Goal: Transaction & Acquisition: Purchase product/service

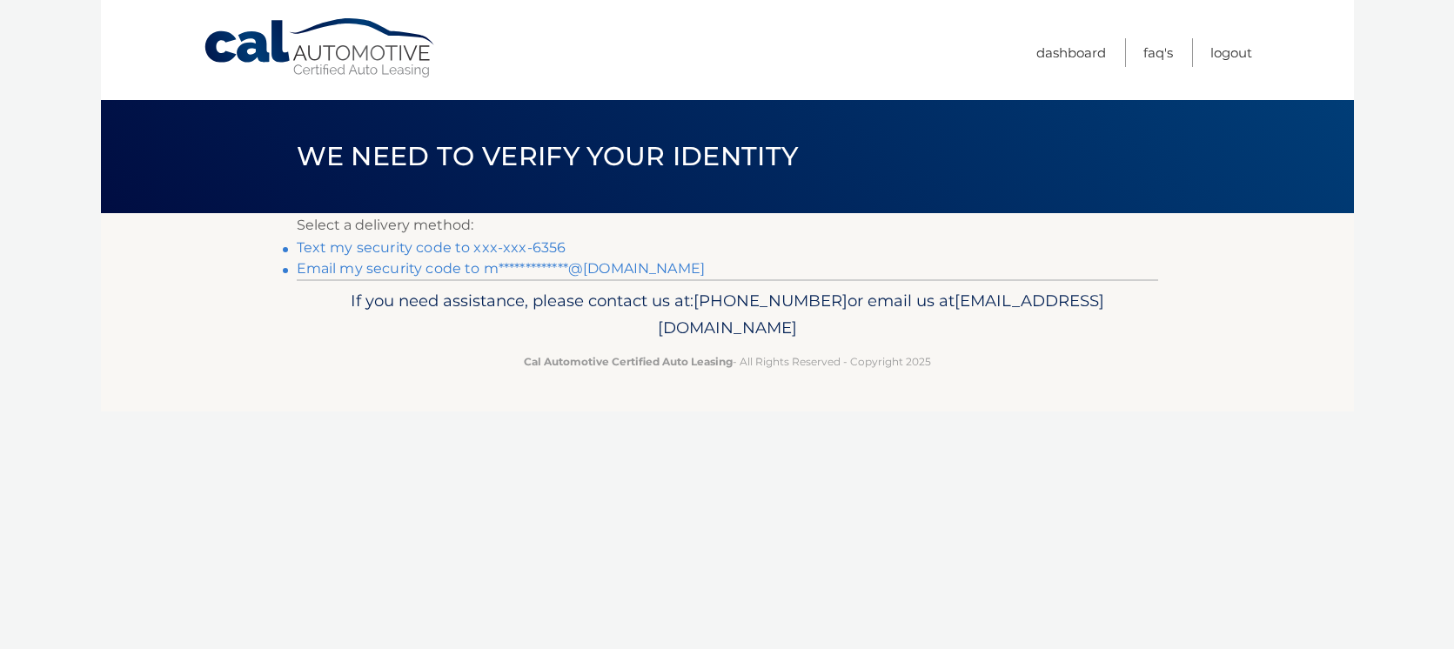
click at [465, 248] on link "Text my security code to xxx-xxx-6356" at bounding box center [432, 247] width 270 height 17
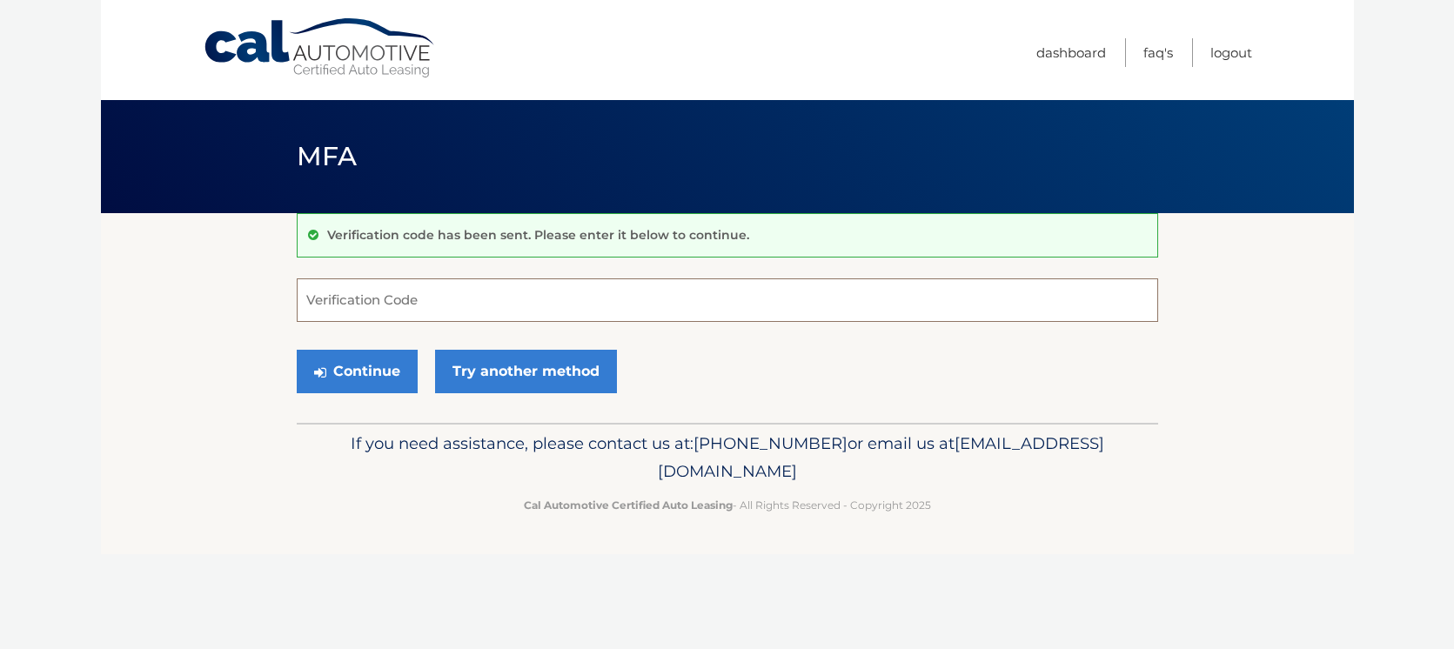
click at [371, 296] on input "Verification Code" at bounding box center [727, 299] width 861 height 43
click at [327, 300] on input "Verification Code" at bounding box center [727, 299] width 861 height 43
type input "226909"
click at [345, 369] on button "Continue" at bounding box center [357, 371] width 121 height 43
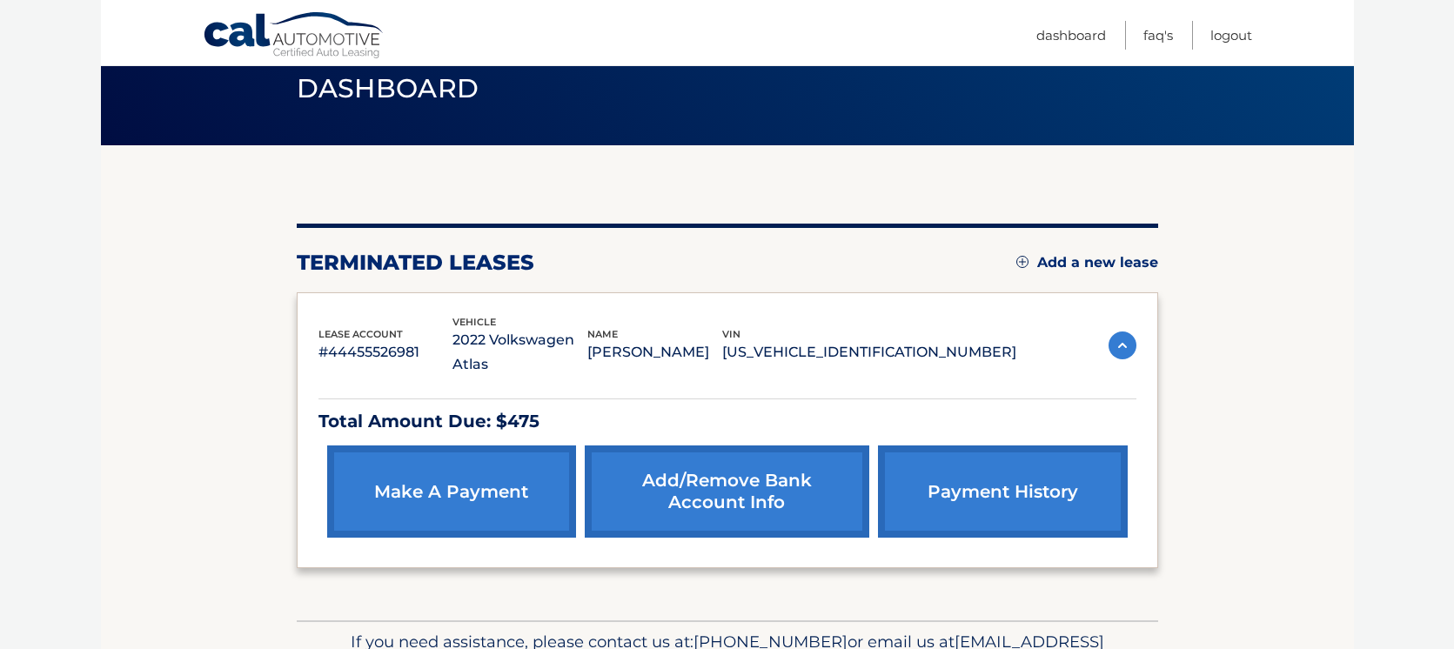
scroll to position [112, 0]
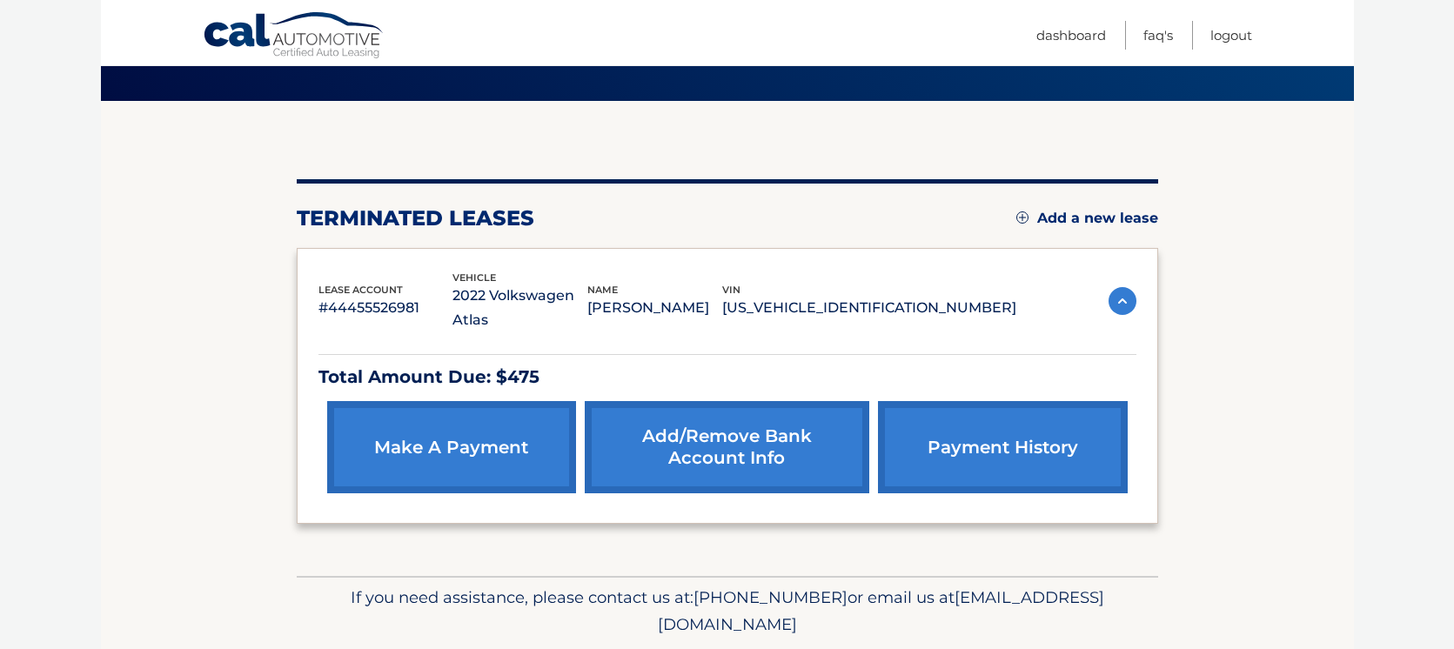
click at [958, 431] on link "payment history" at bounding box center [1002, 447] width 249 height 92
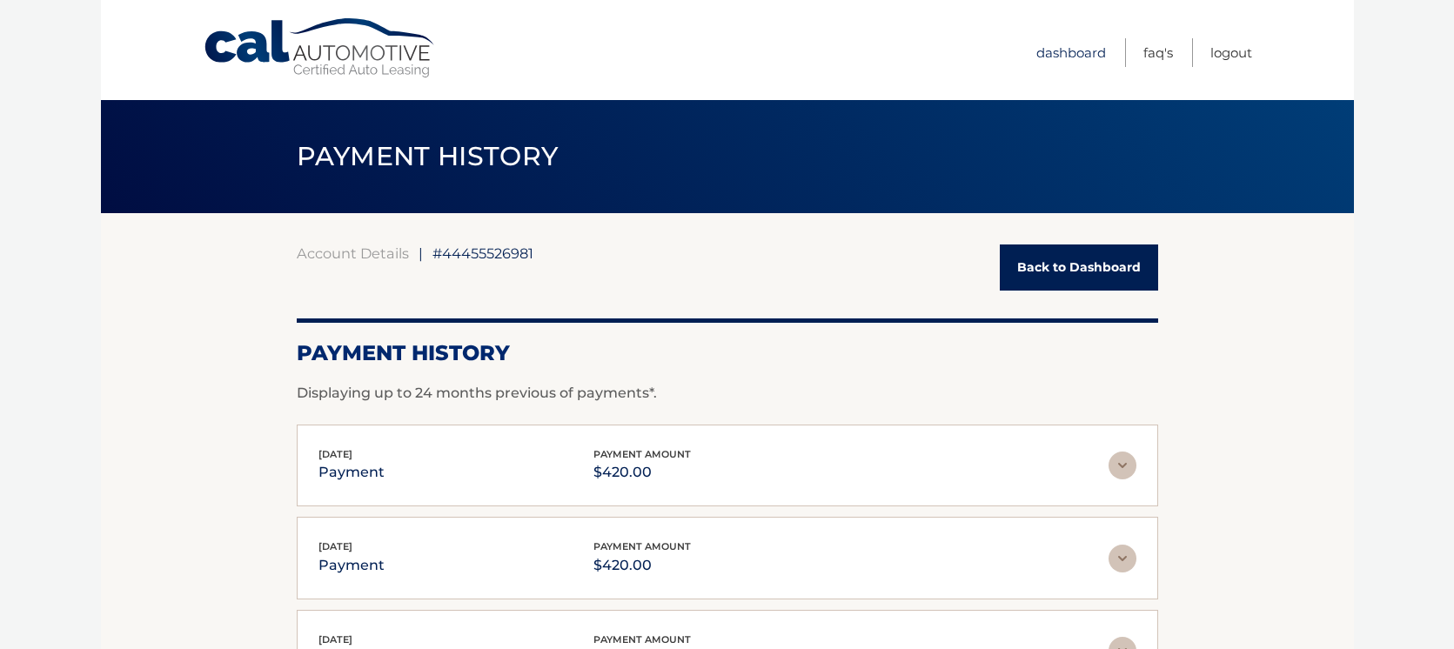
click at [1073, 57] on link "Dashboard" at bounding box center [1071, 52] width 70 height 29
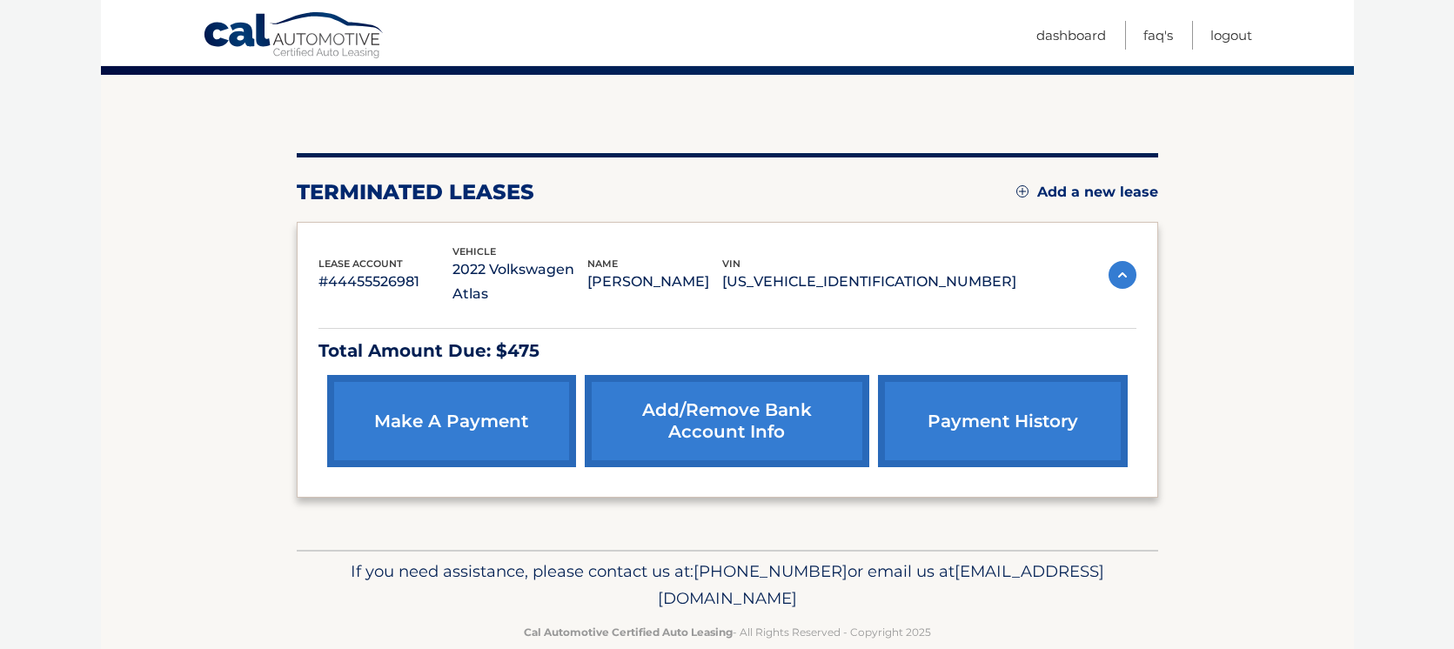
scroll to position [140, 0]
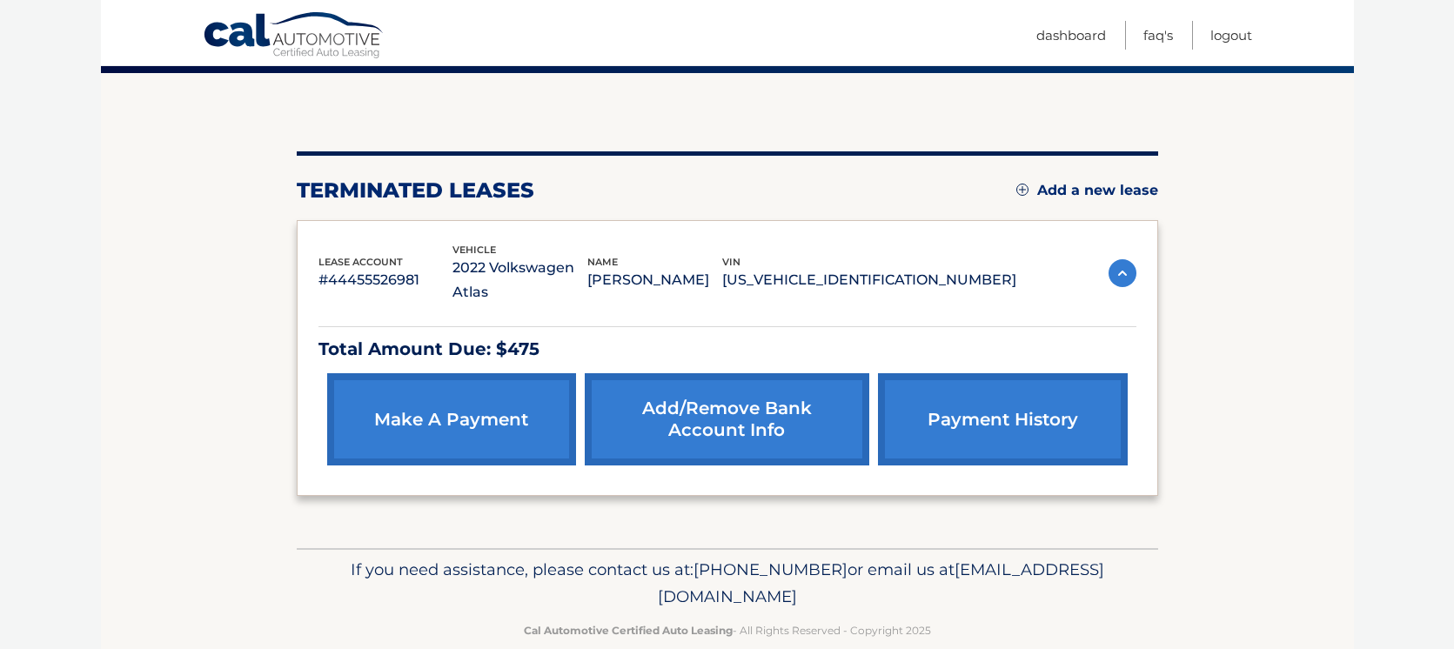
click at [459, 399] on link "make a payment" at bounding box center [451, 419] width 249 height 92
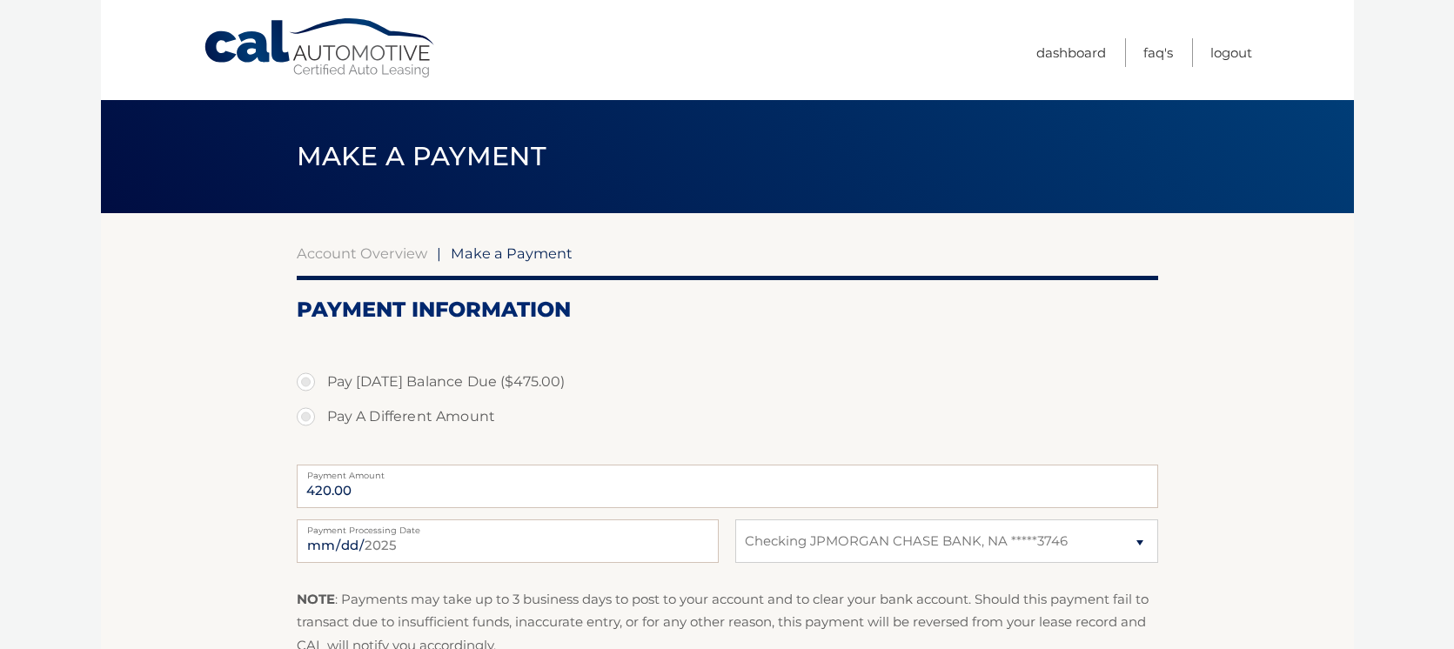
select select "ZmZlZjM1NGUtMjkwMS00NDUzLTk1YzUtYmI3ODc1ZDFjZDgx"
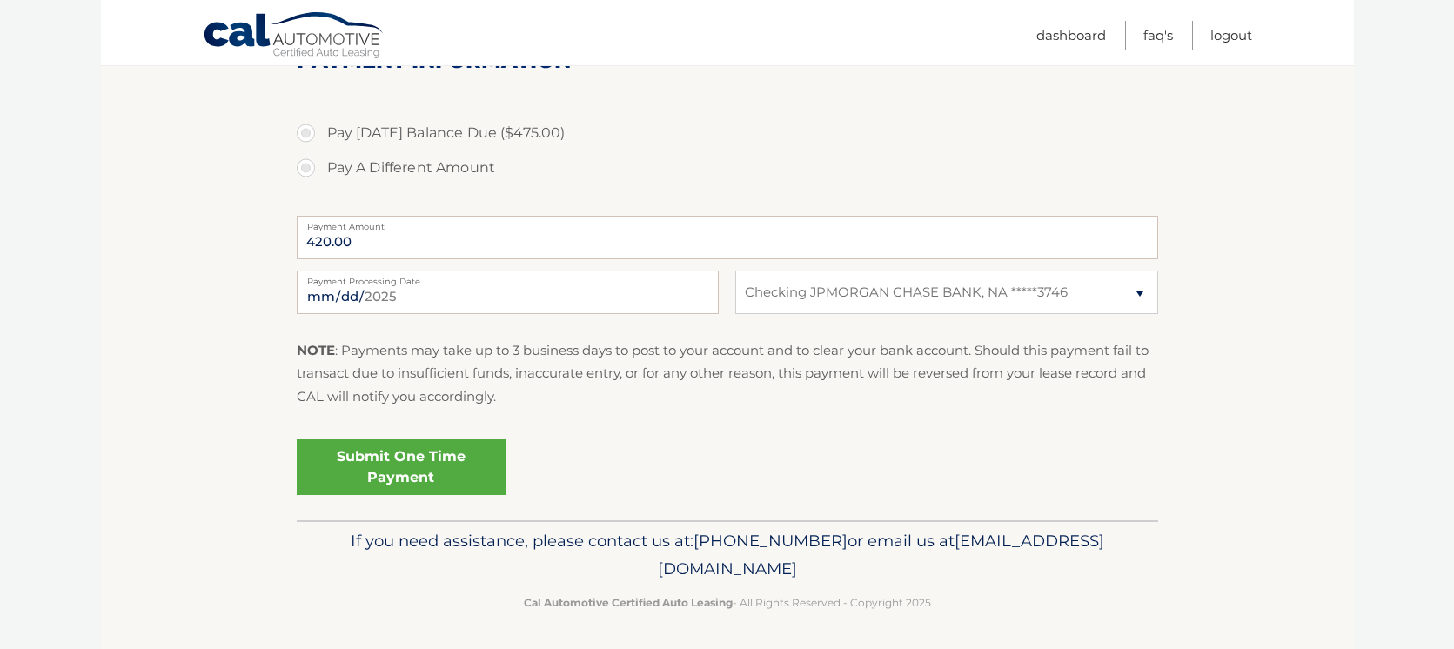
scroll to position [251, 0]
click at [330, 237] on input "420.00" at bounding box center [727, 234] width 861 height 43
click at [324, 234] on input "420.00" at bounding box center [727, 234] width 861 height 43
click at [394, 239] on input "420.00" at bounding box center [727, 234] width 861 height 43
click at [460, 288] on input "2025-08-24" at bounding box center [508, 289] width 422 height 43
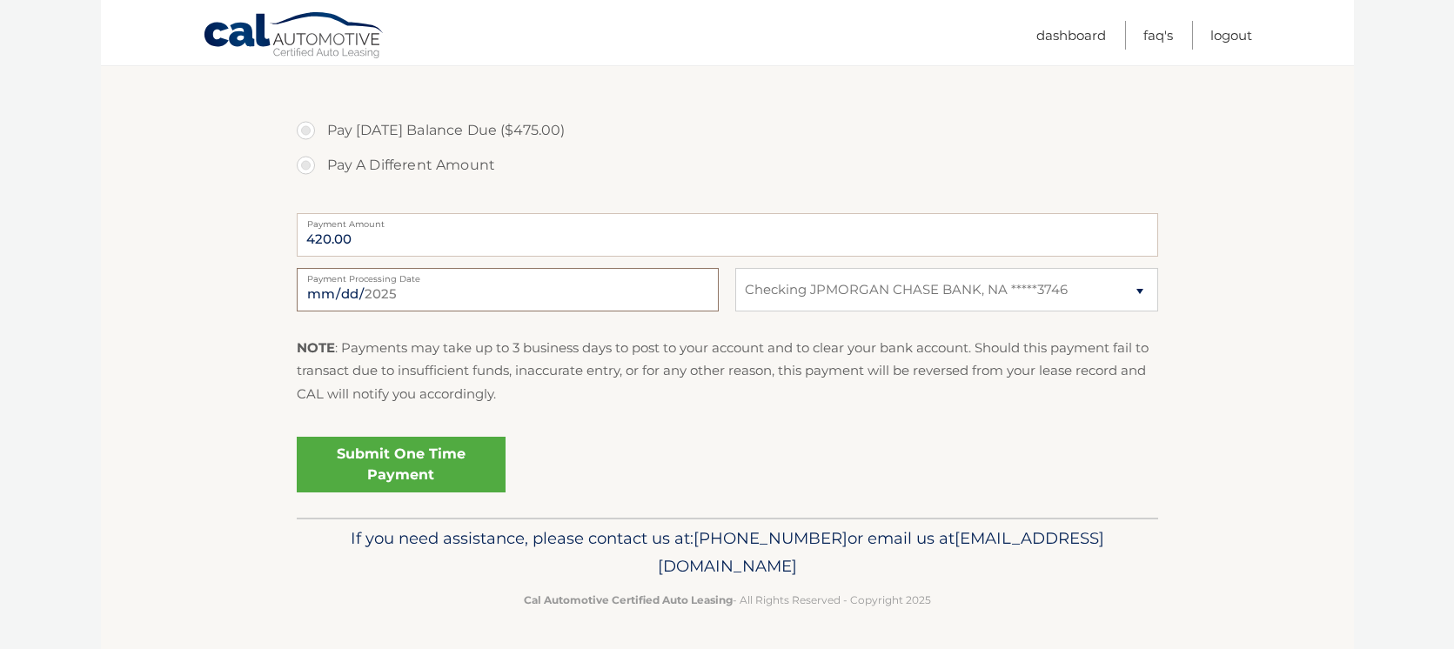
click at [464, 309] on input "2025-08-24" at bounding box center [508, 289] width 422 height 43
click at [458, 304] on input "2025-08-24" at bounding box center [508, 289] width 422 height 43
click at [382, 258] on div "420.00 Payment Amount Payment Amount entry cannot exceed amount of 2 monthly pa…" at bounding box center [727, 235] width 861 height 55
click at [358, 241] on input "420.00" at bounding box center [727, 234] width 861 height 43
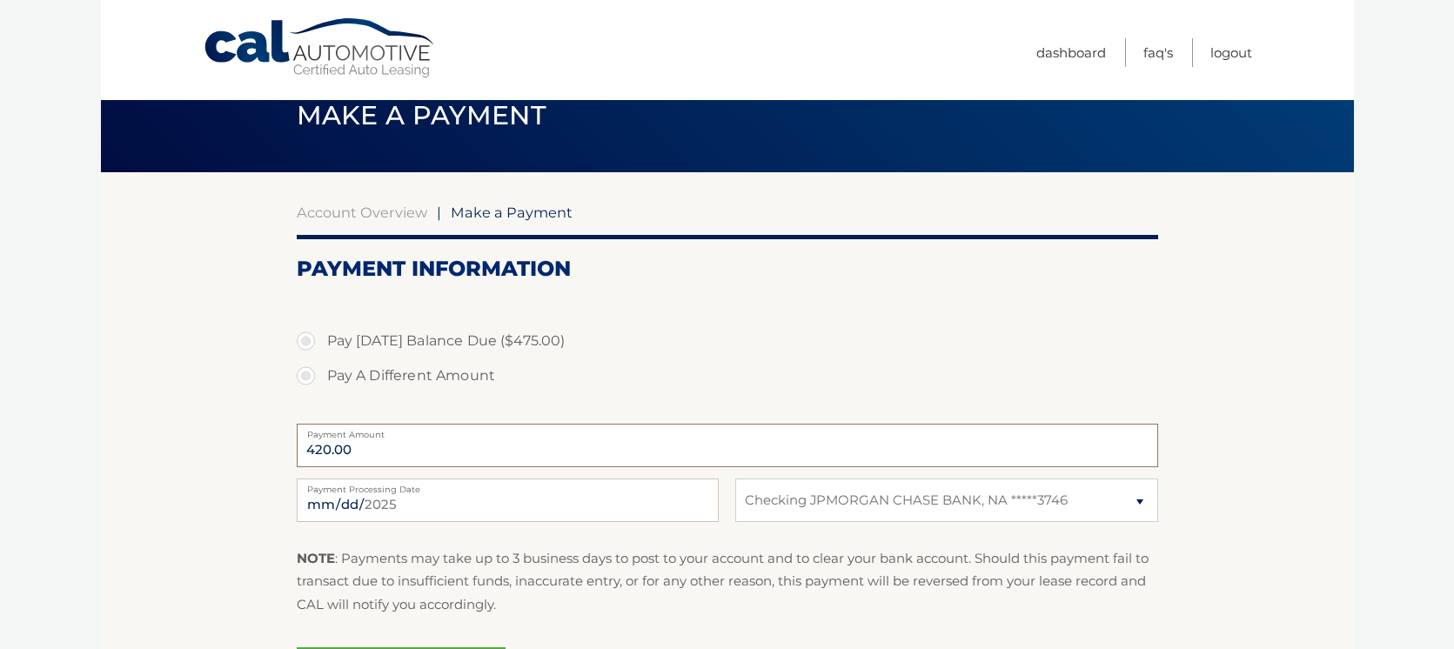
scroll to position [0, 0]
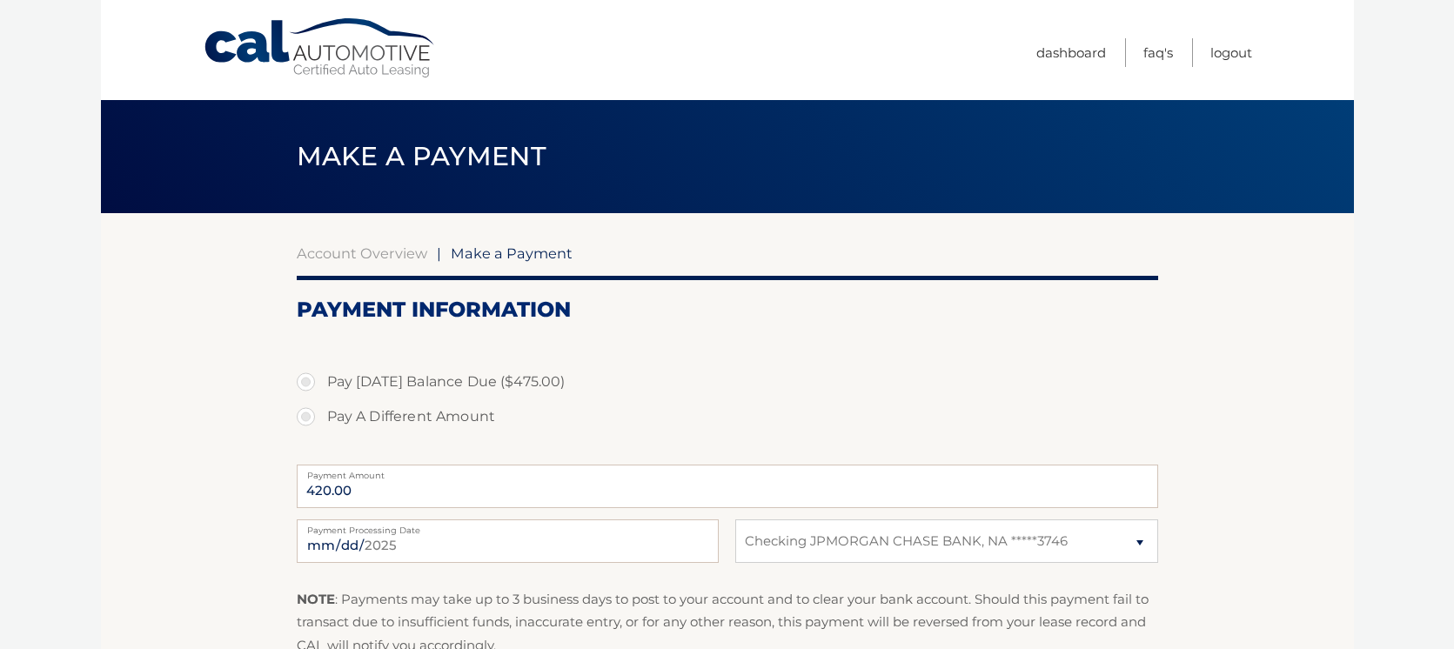
click at [313, 386] on label "Pay Today's Balance Due ($475.00)" at bounding box center [727, 381] width 861 height 35
click at [313, 386] on input "Pay Today's Balance Due ($475.00)" at bounding box center [312, 378] width 17 height 28
radio input "true"
type input "475.00"
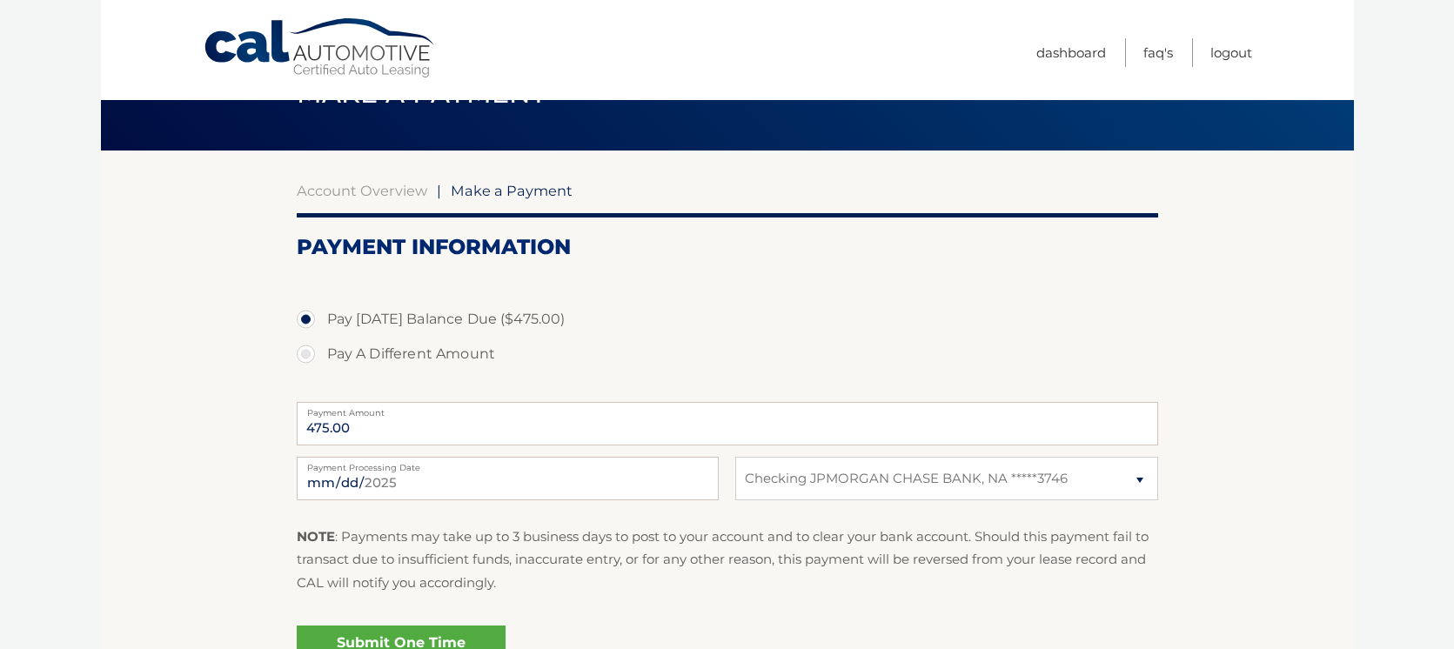
scroll to position [64, 0]
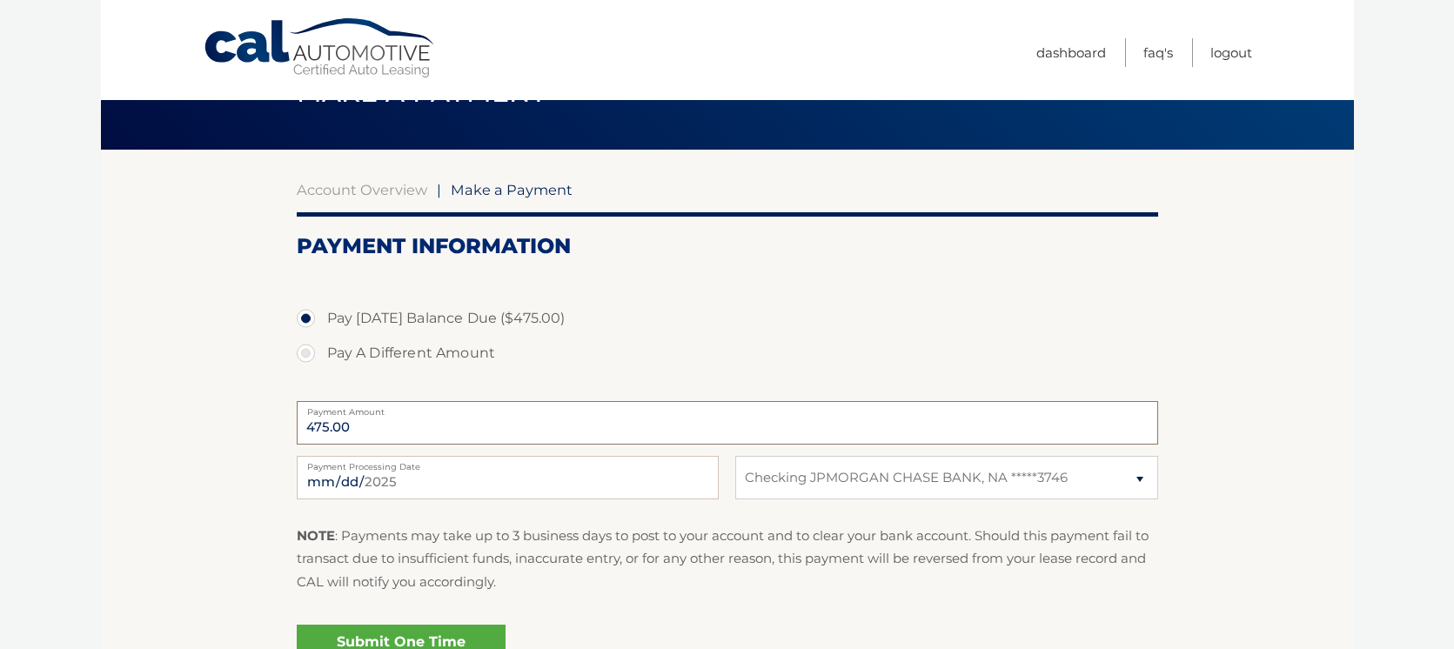
click at [331, 429] on input "475.00" at bounding box center [727, 422] width 861 height 43
click at [304, 356] on label "Pay A Different Amount" at bounding box center [727, 353] width 861 height 35
click at [304, 356] on input "Pay A Different Amount" at bounding box center [312, 350] width 17 height 28
radio input "true"
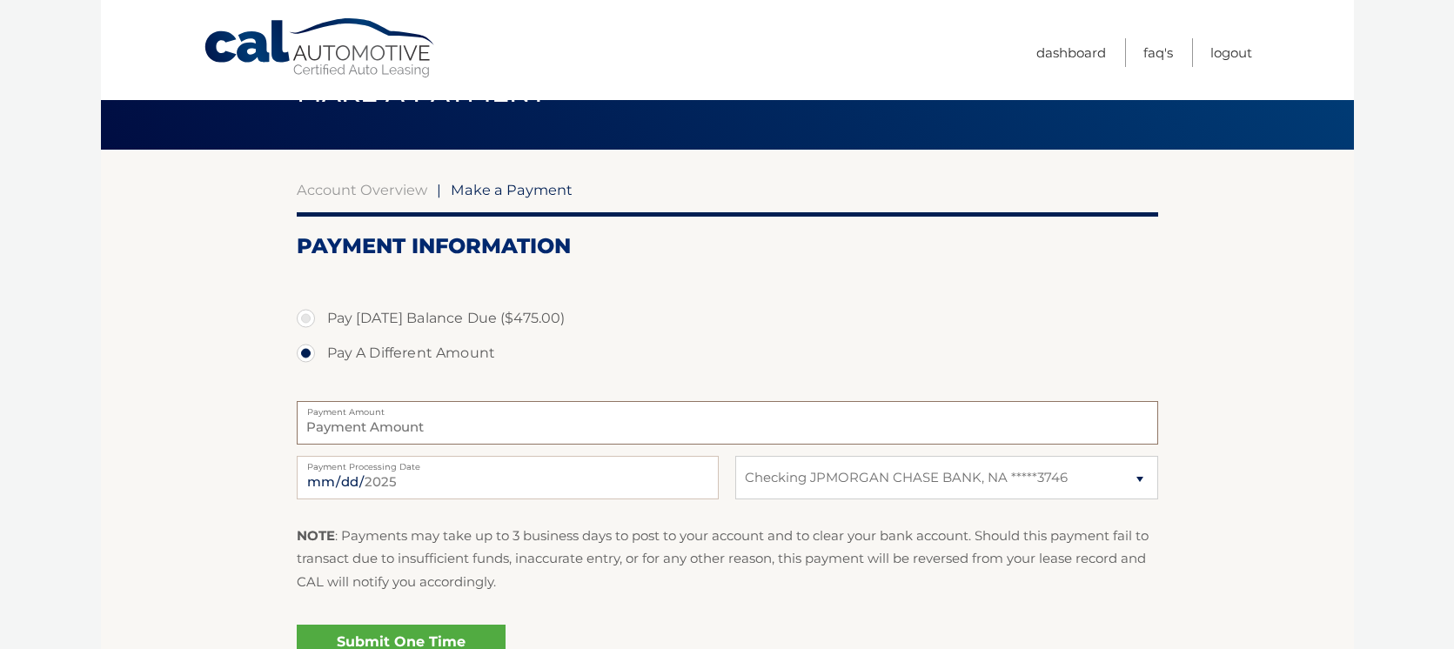
click at [318, 428] on input "Payment Amount" at bounding box center [727, 422] width 861 height 43
type input "450"
click at [378, 480] on input "2025-08-24" at bounding box center [508, 477] width 422 height 43
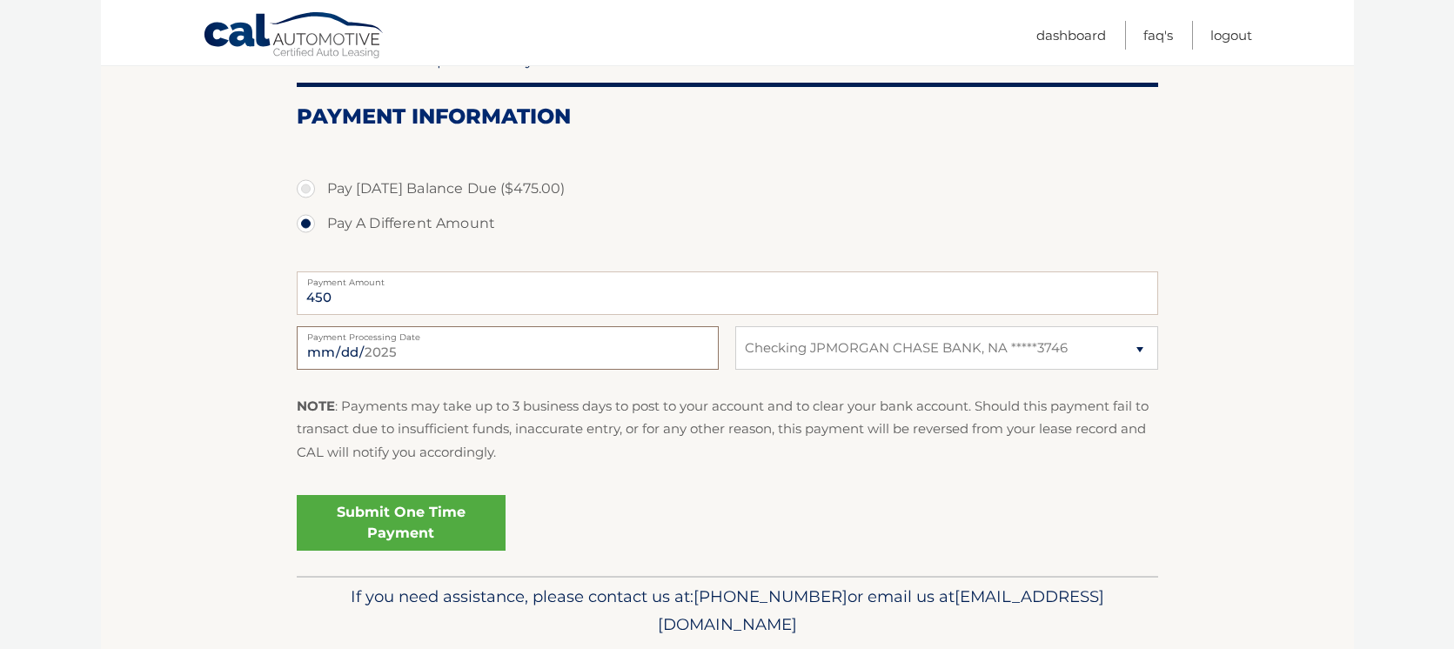
scroll to position [196, 0]
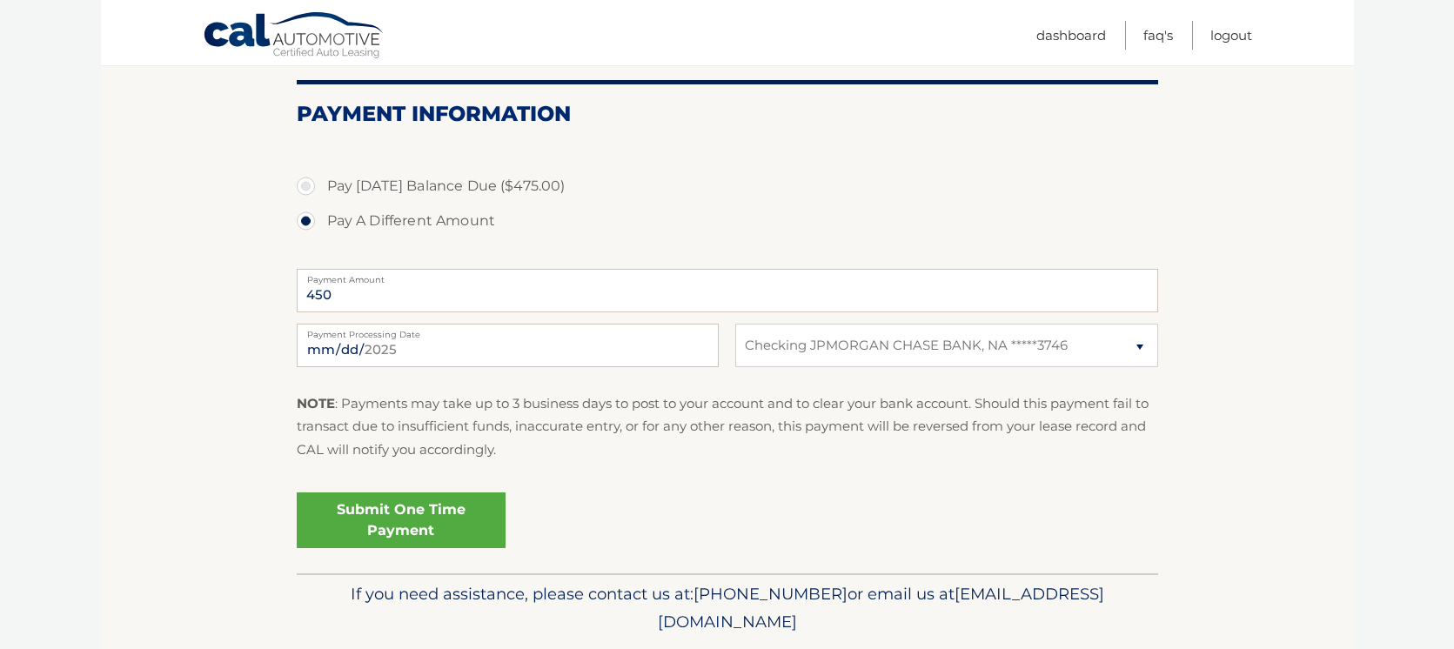
click at [398, 522] on link "Submit One Time Payment" at bounding box center [401, 520] width 209 height 56
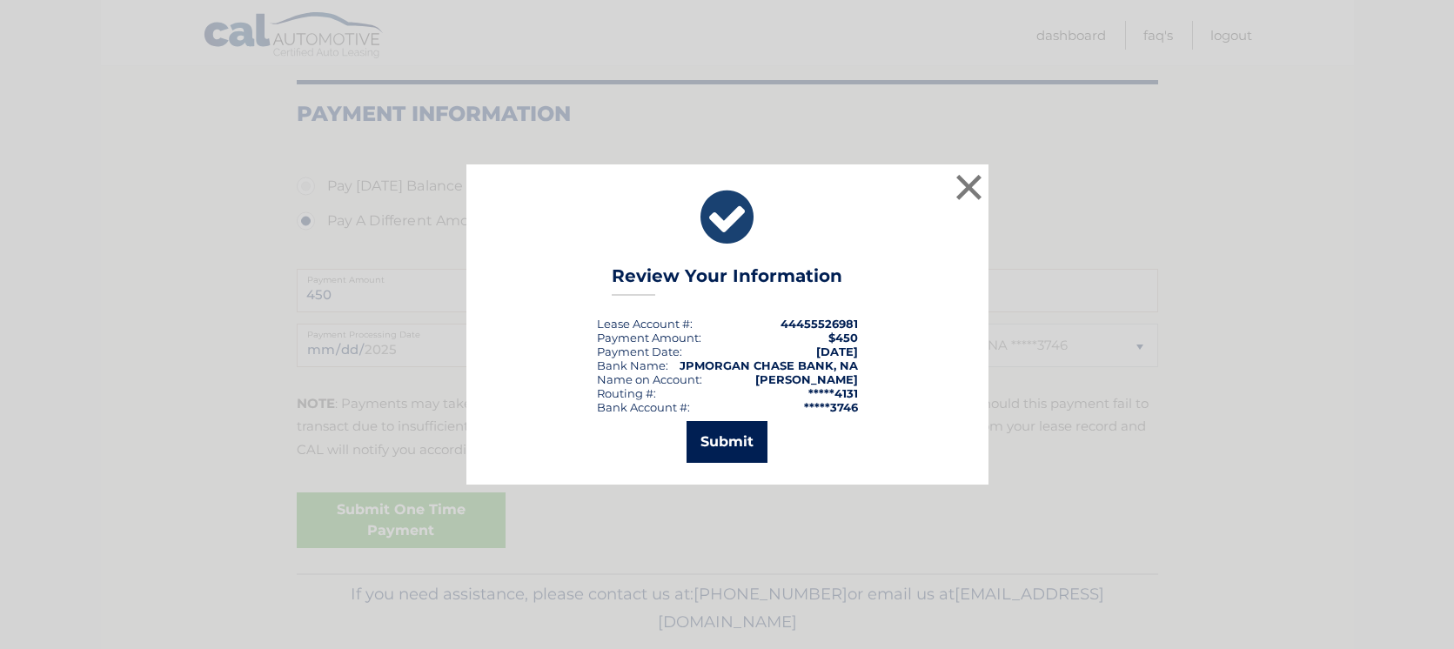
click at [720, 438] on button "Submit" at bounding box center [726, 442] width 81 height 42
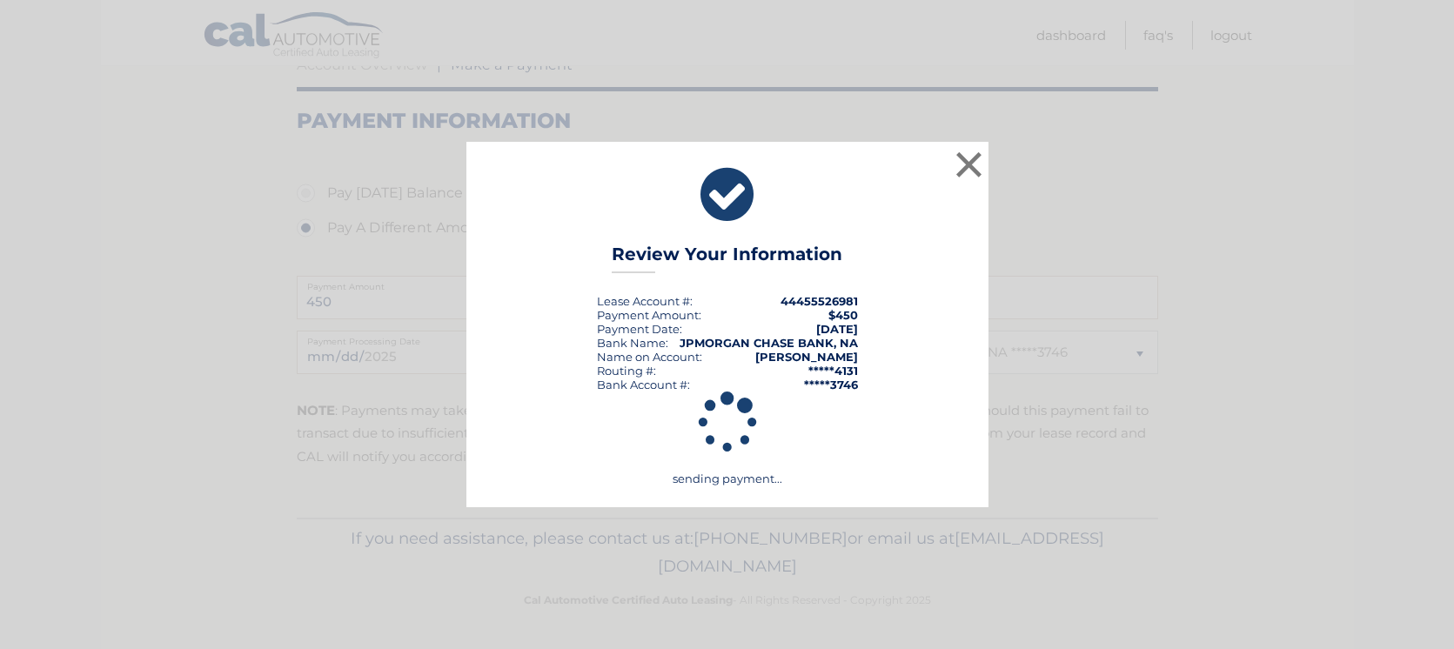
scroll to position [189, 0]
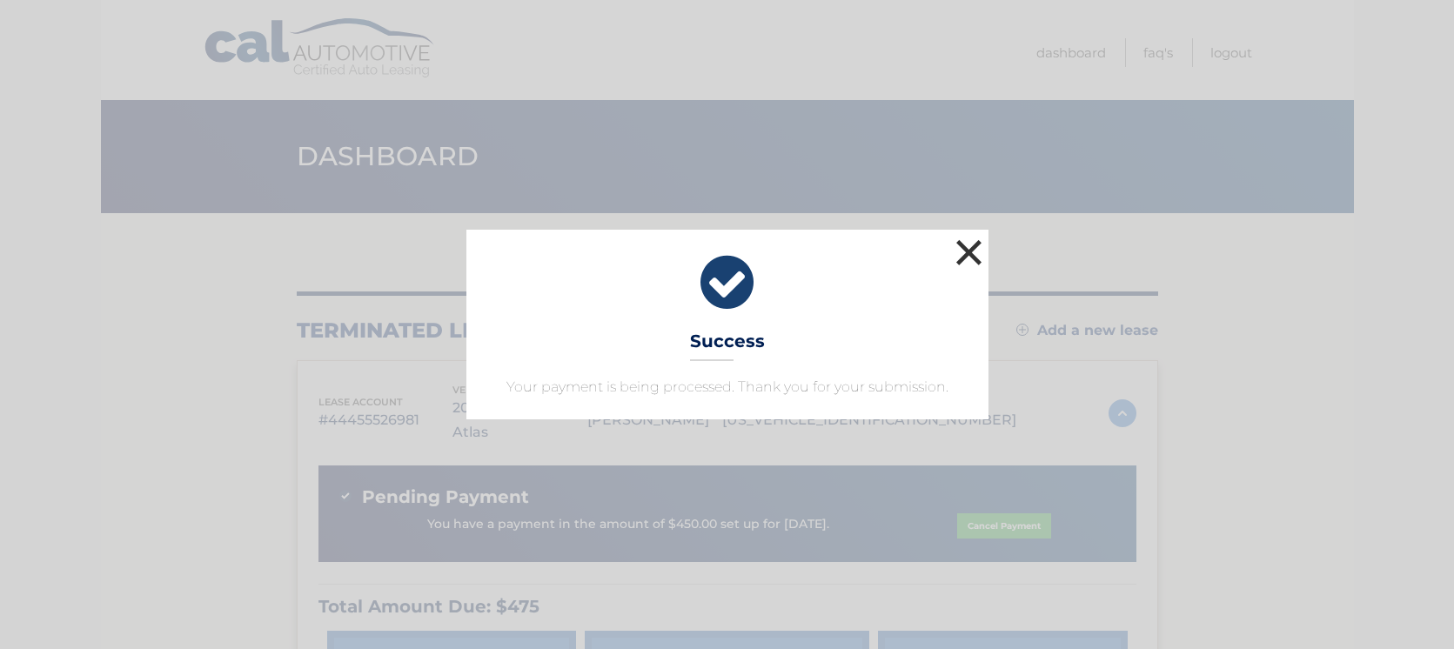
click at [971, 252] on button "×" at bounding box center [969, 252] width 35 height 35
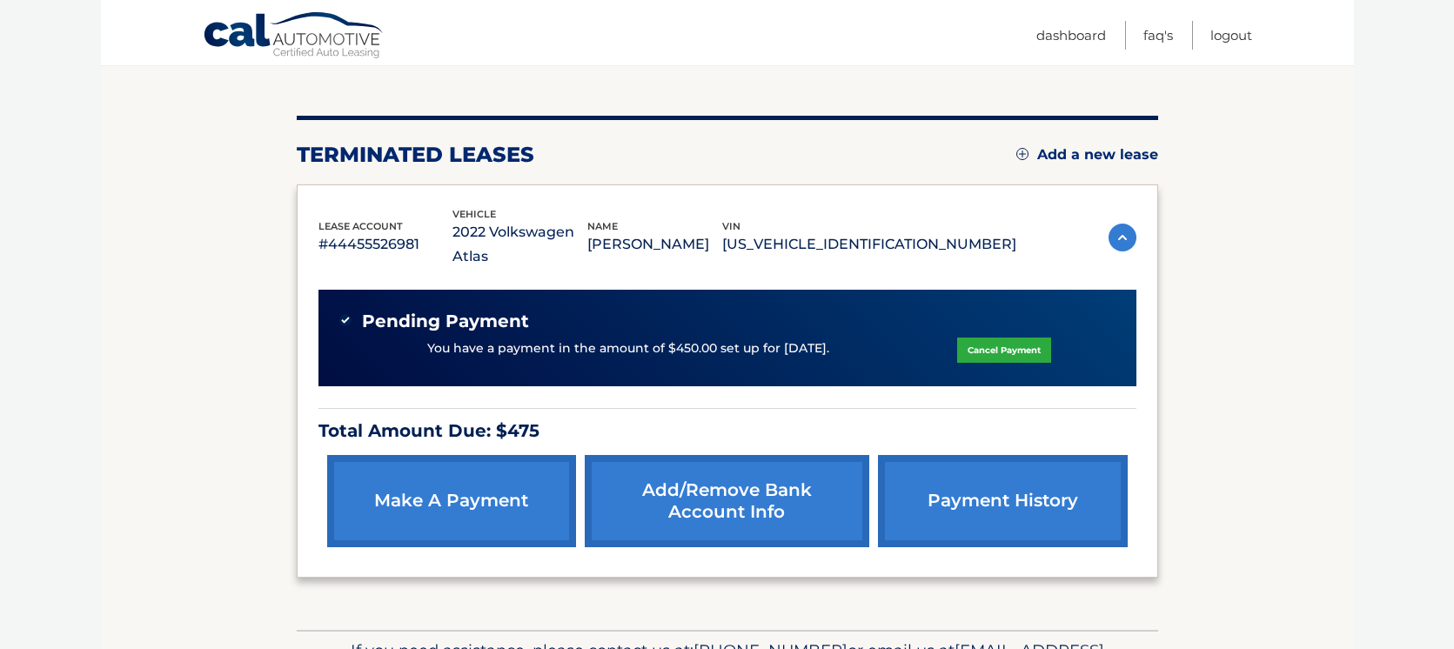
scroll to position [181, 0]
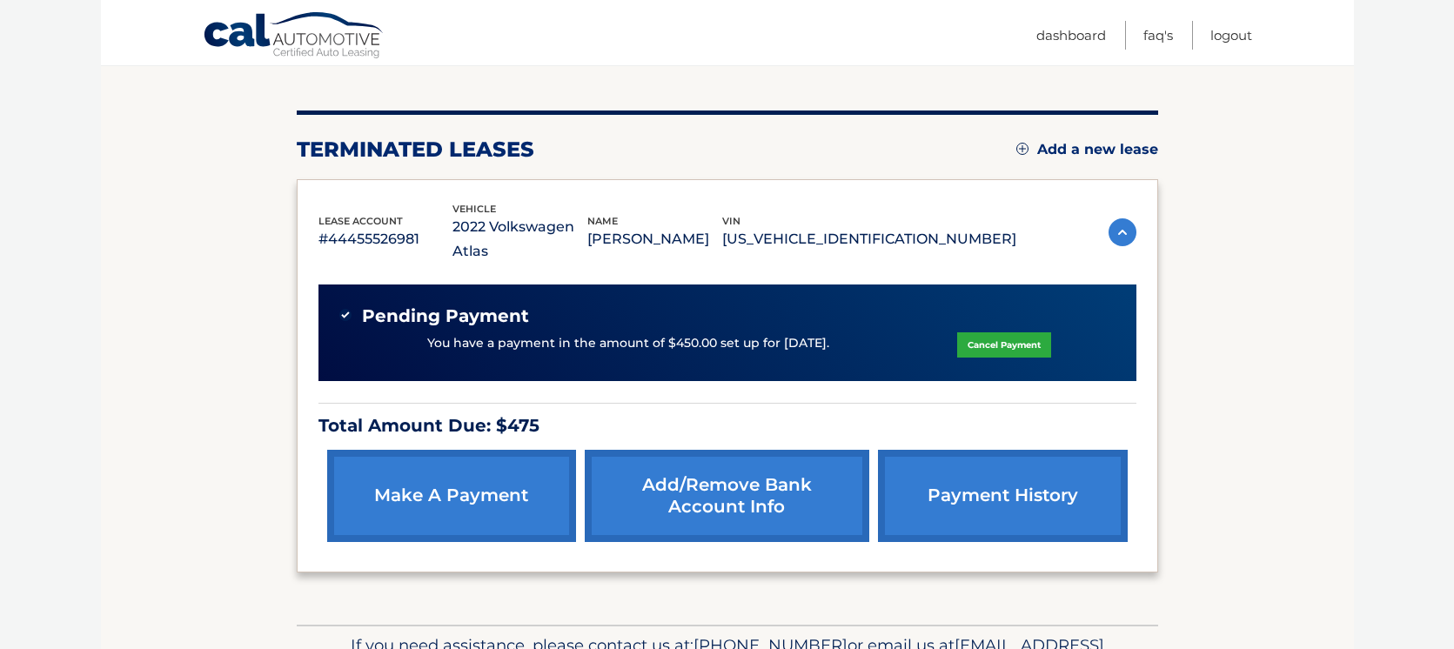
click at [732, 471] on link "Add/Remove bank account info" at bounding box center [727, 496] width 284 height 92
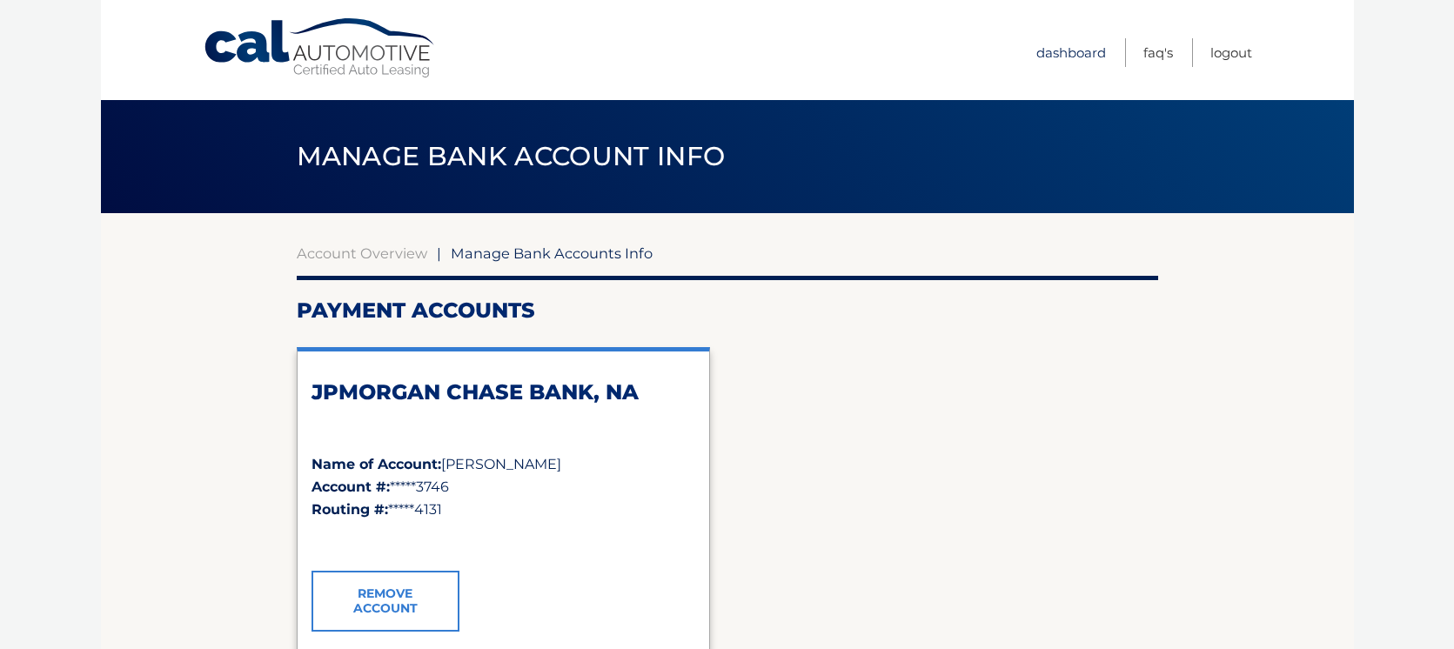
click at [1067, 50] on link "Dashboard" at bounding box center [1071, 52] width 70 height 29
